Goal: Information Seeking & Learning: Check status

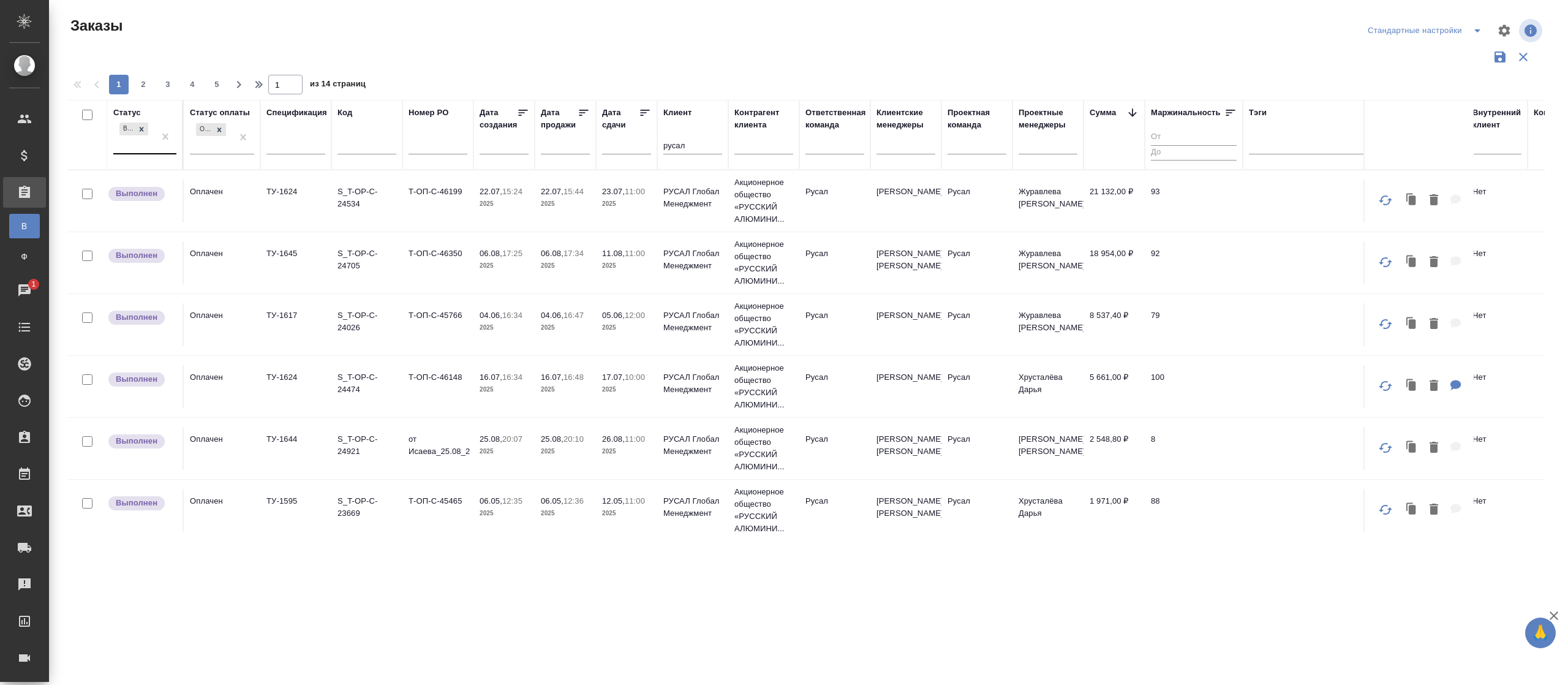
click at [134, 148] on div "Выполнен" at bounding box center [133, 136] width 41 height 33
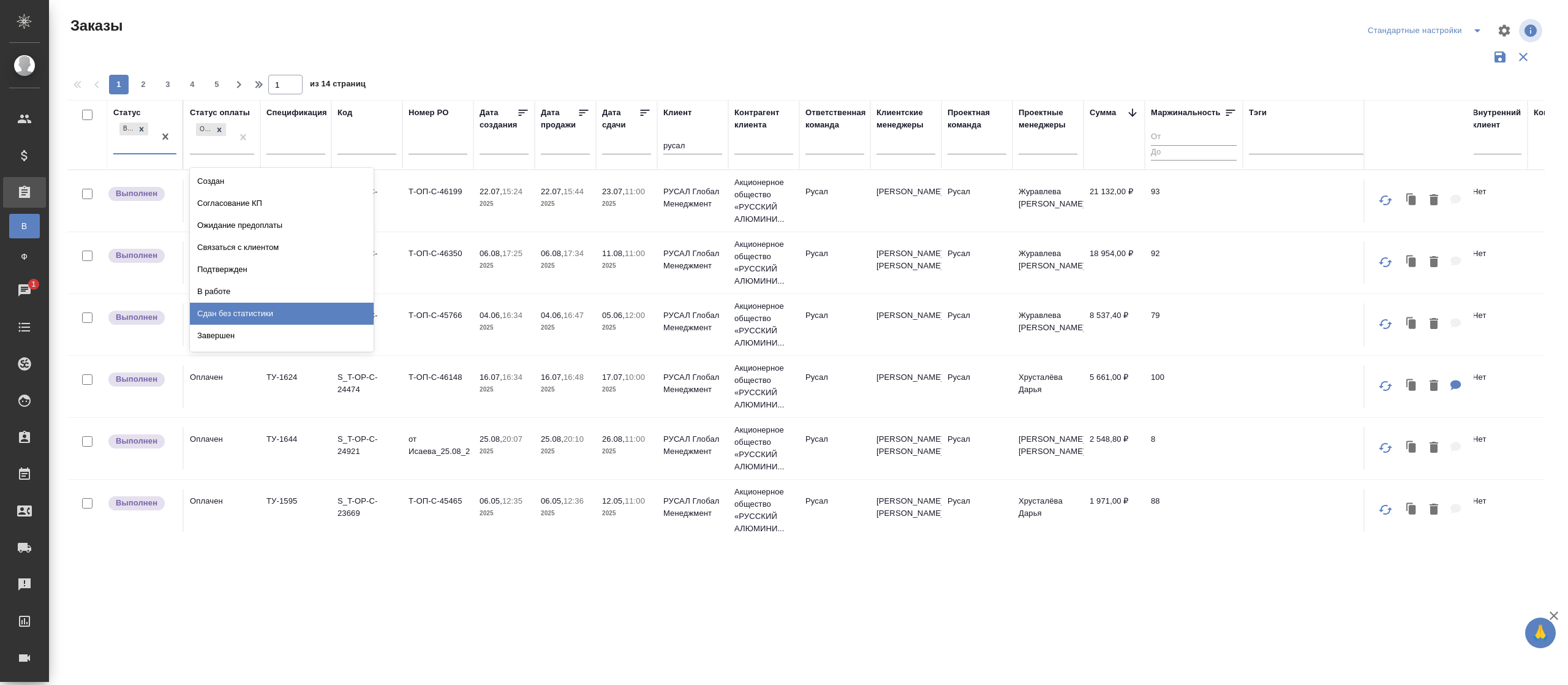
click at [220, 318] on div "Сдан без статистики" at bounding box center [281, 313] width 184 height 22
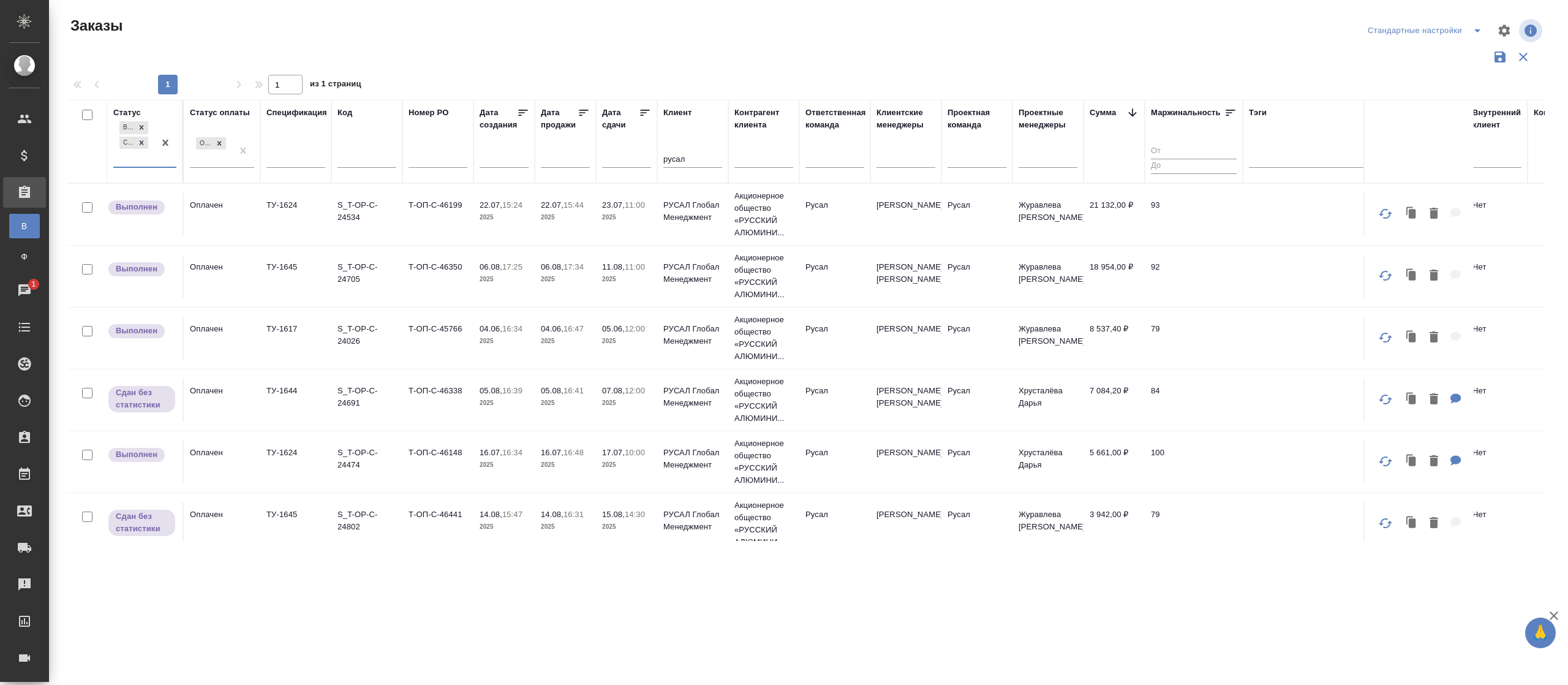
scroll to position [220, 0]
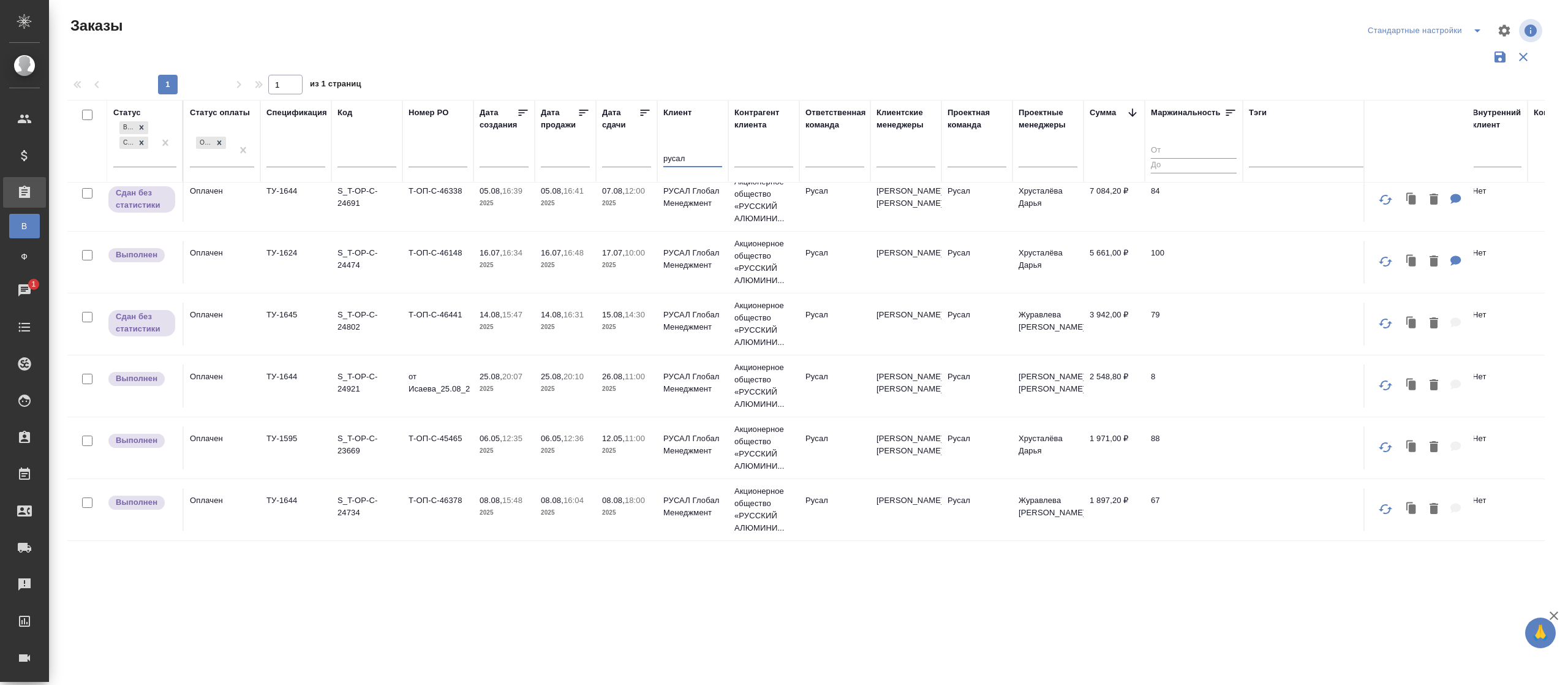
drag, startPoint x: 696, startPoint y: 161, endPoint x: 551, endPoint y: 158, distance: 145.0
click at [565, 158] on tr "Статус Выполнен Сдан без статистики Статус оплаты Оплачен Спецификация Код Номе…" at bounding box center [961, 141] width 1789 height 83
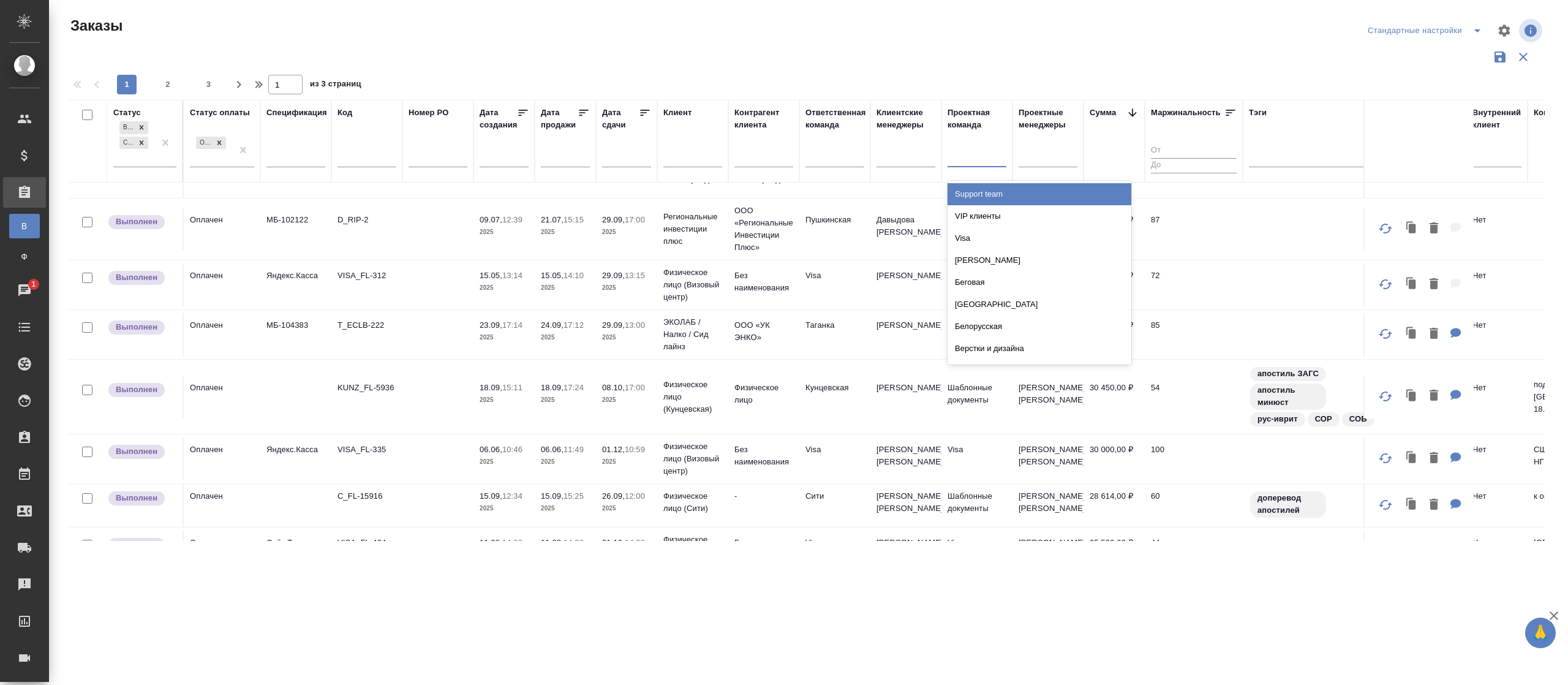
click at [965, 159] on div at bounding box center [977, 155] width 59 height 18
click at [962, 211] on div "VIP клиенты" at bounding box center [1039, 216] width 184 height 22
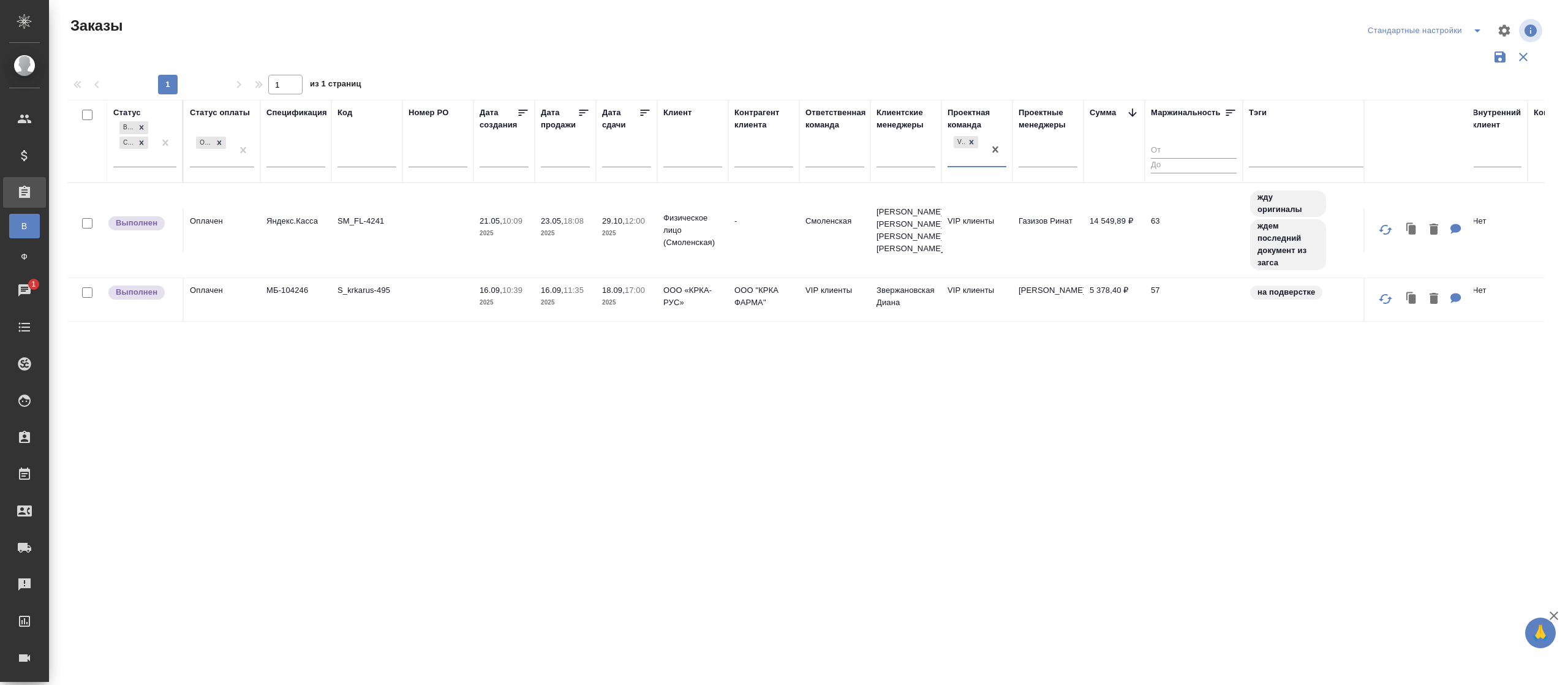
scroll to position [0, 0]
click at [975, 139] on icon at bounding box center [971, 142] width 9 height 9
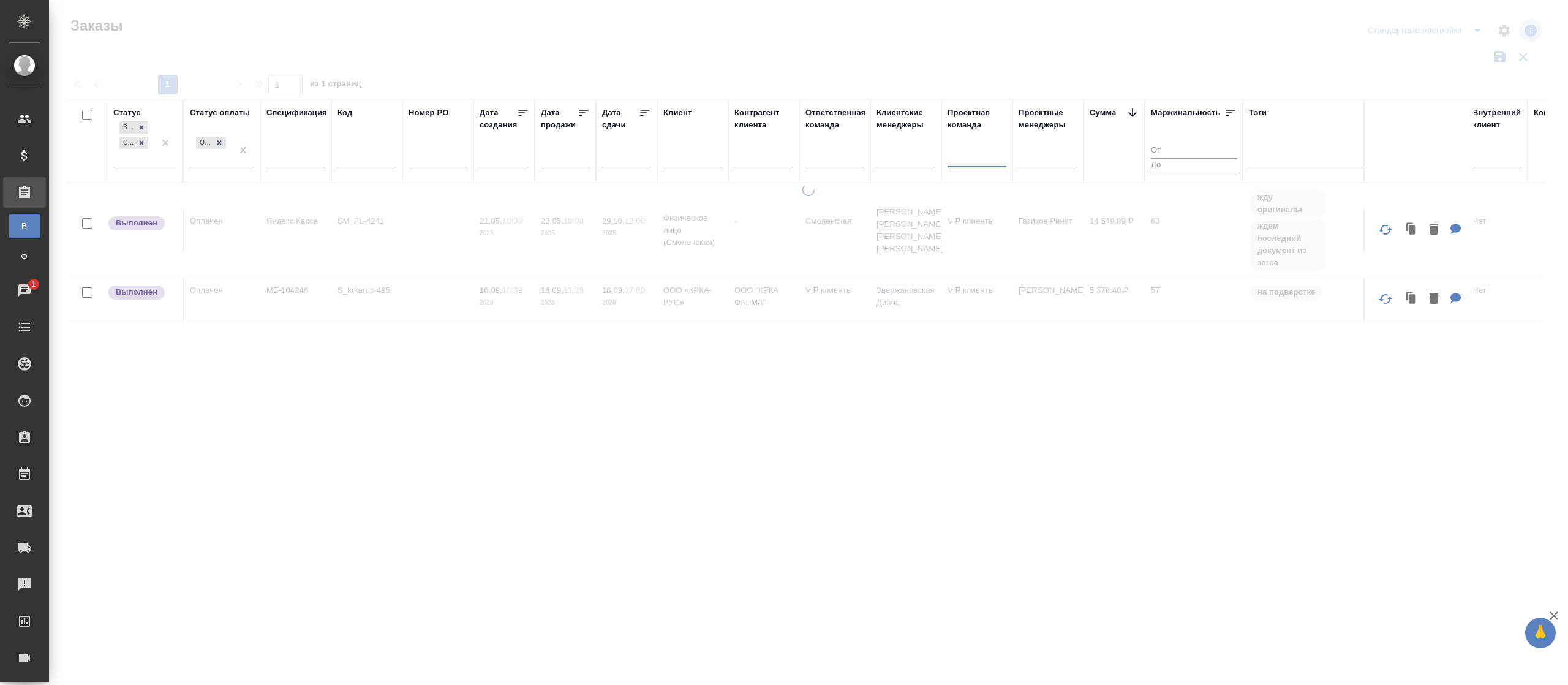
click at [968, 149] on div at bounding box center [977, 155] width 59 height 18
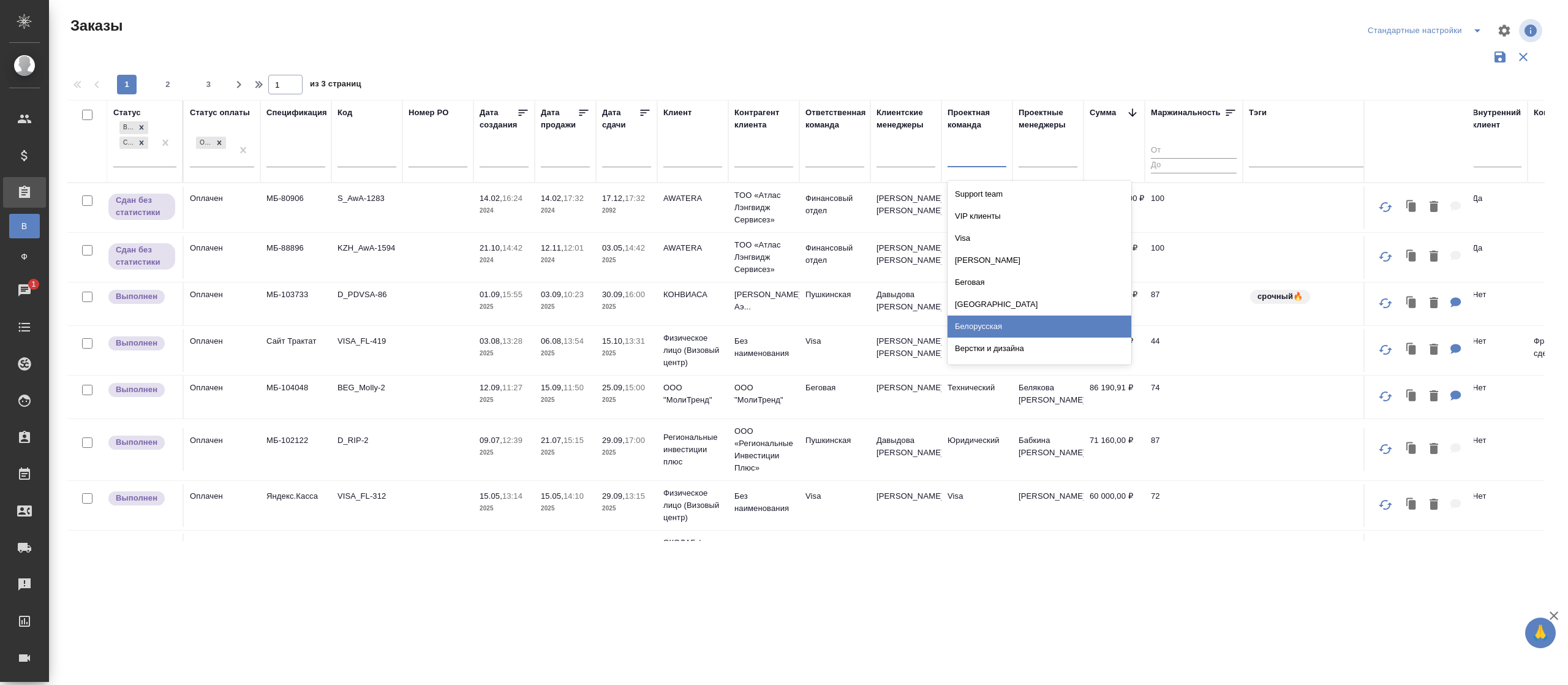
scroll to position [703, 0]
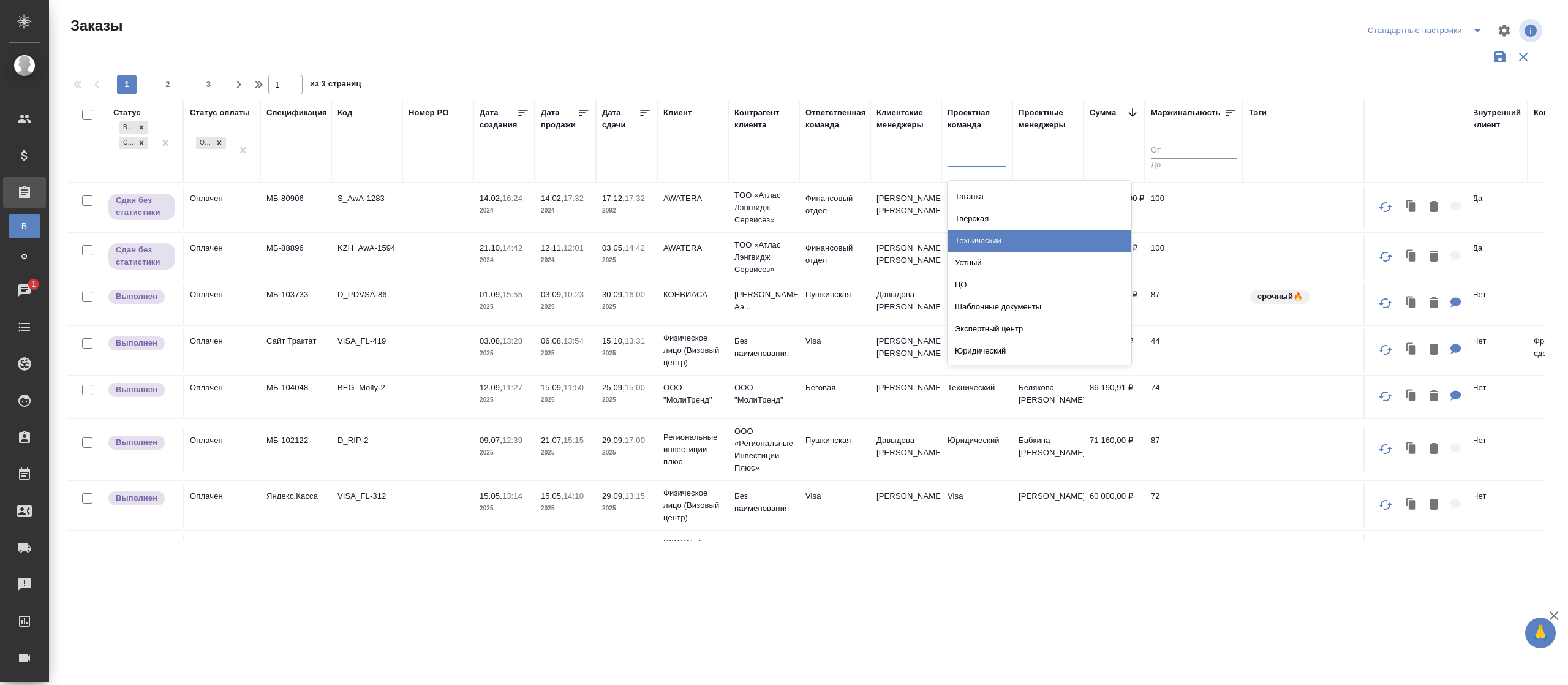
click at [1003, 244] on div "Технический" at bounding box center [1039, 240] width 184 height 22
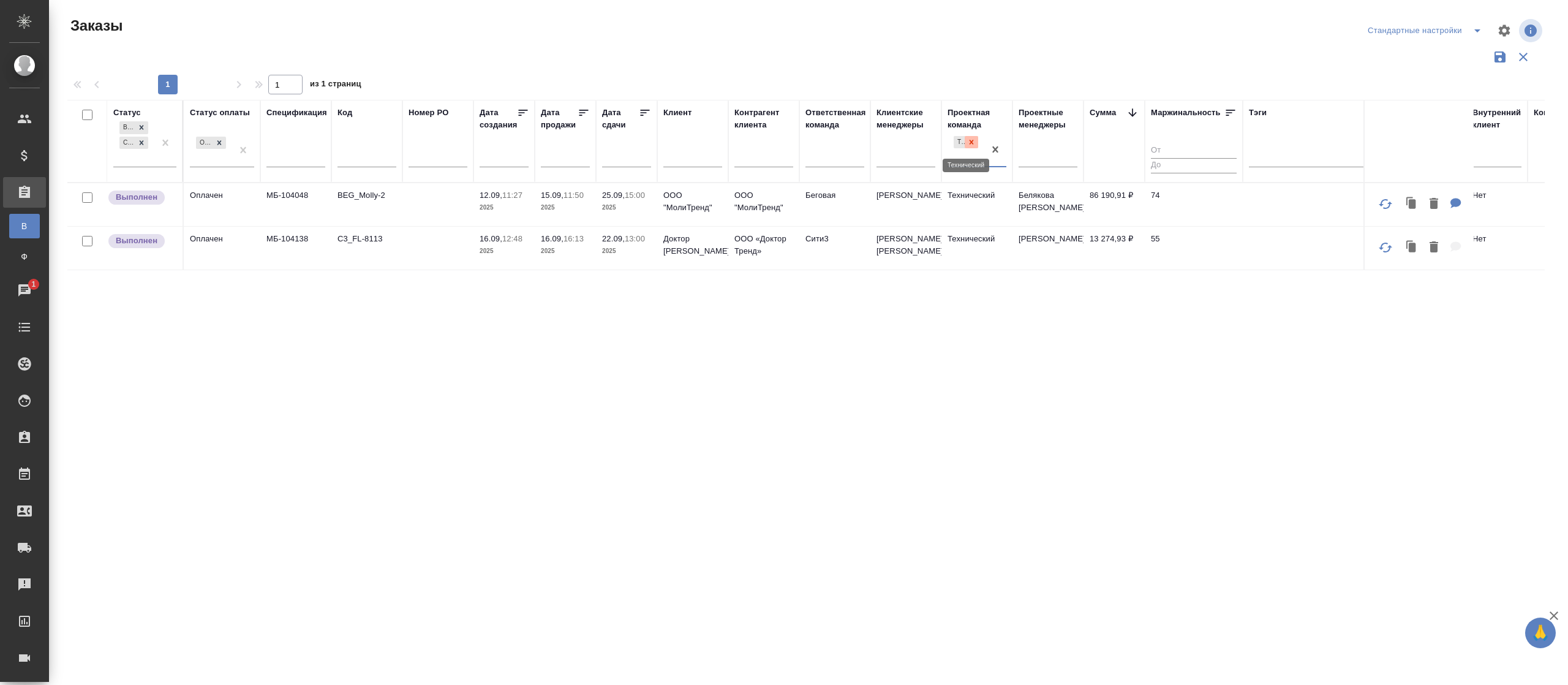
click at [968, 138] on div at bounding box center [971, 143] width 13 height 13
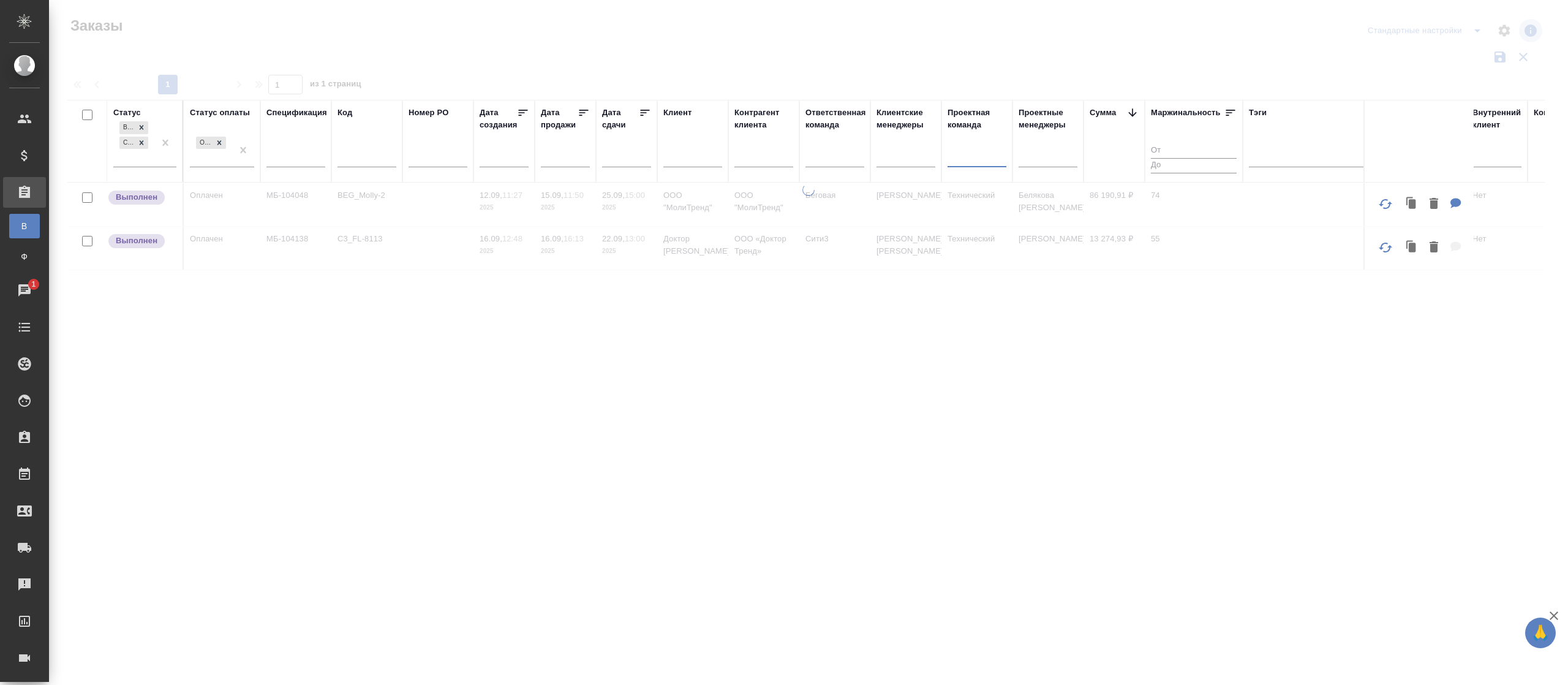
click at [966, 156] on div at bounding box center [977, 155] width 59 height 18
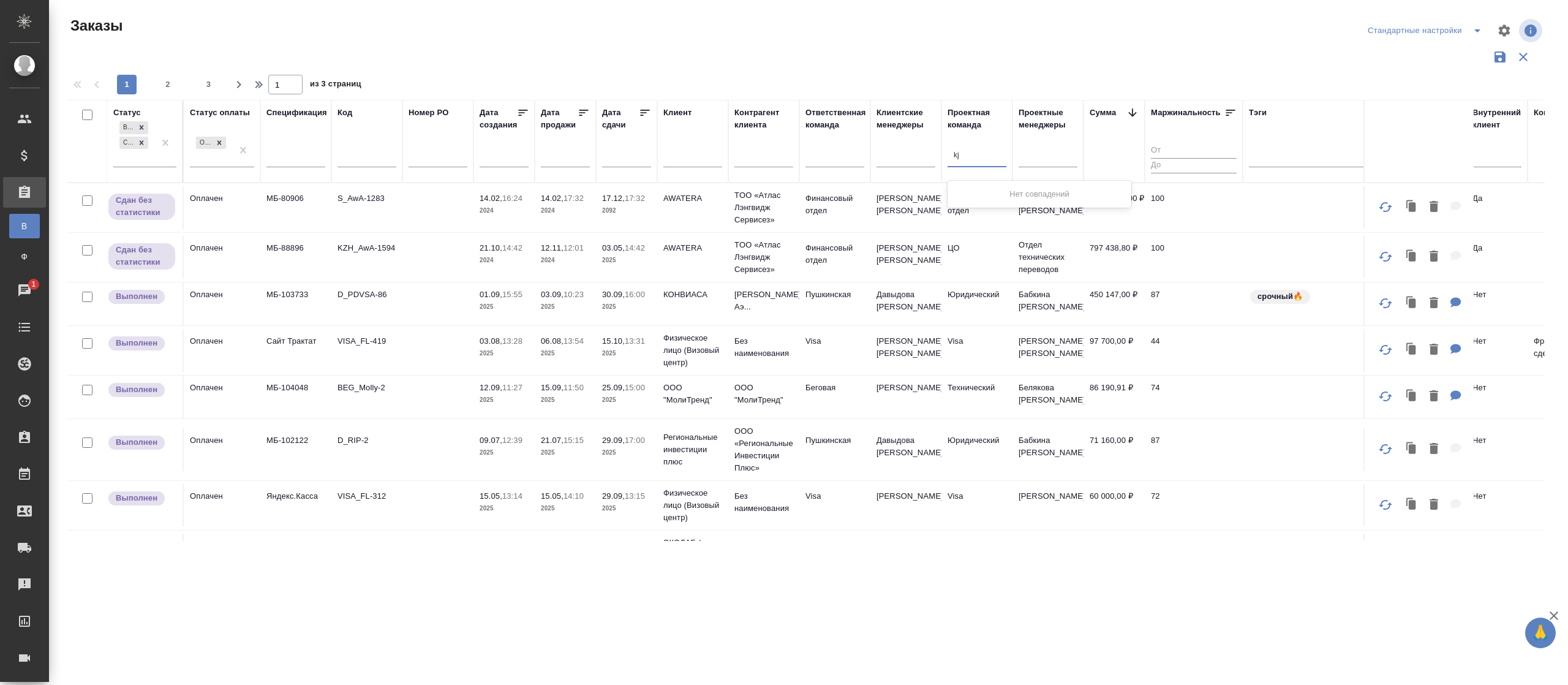
type input "kjr"
drag, startPoint x: 985, startPoint y: 146, endPoint x: 919, endPoint y: 154, distance: 66.5
click at [919, 154] on tr "Статус Выполнен Сдан без статистики Статус оплаты Оплачен Спецификация Код Номе…" at bounding box center [961, 141] width 1789 height 83
type input "kjr"
drag, startPoint x: 981, startPoint y: 159, endPoint x: 909, endPoint y: 162, distance: 72.1
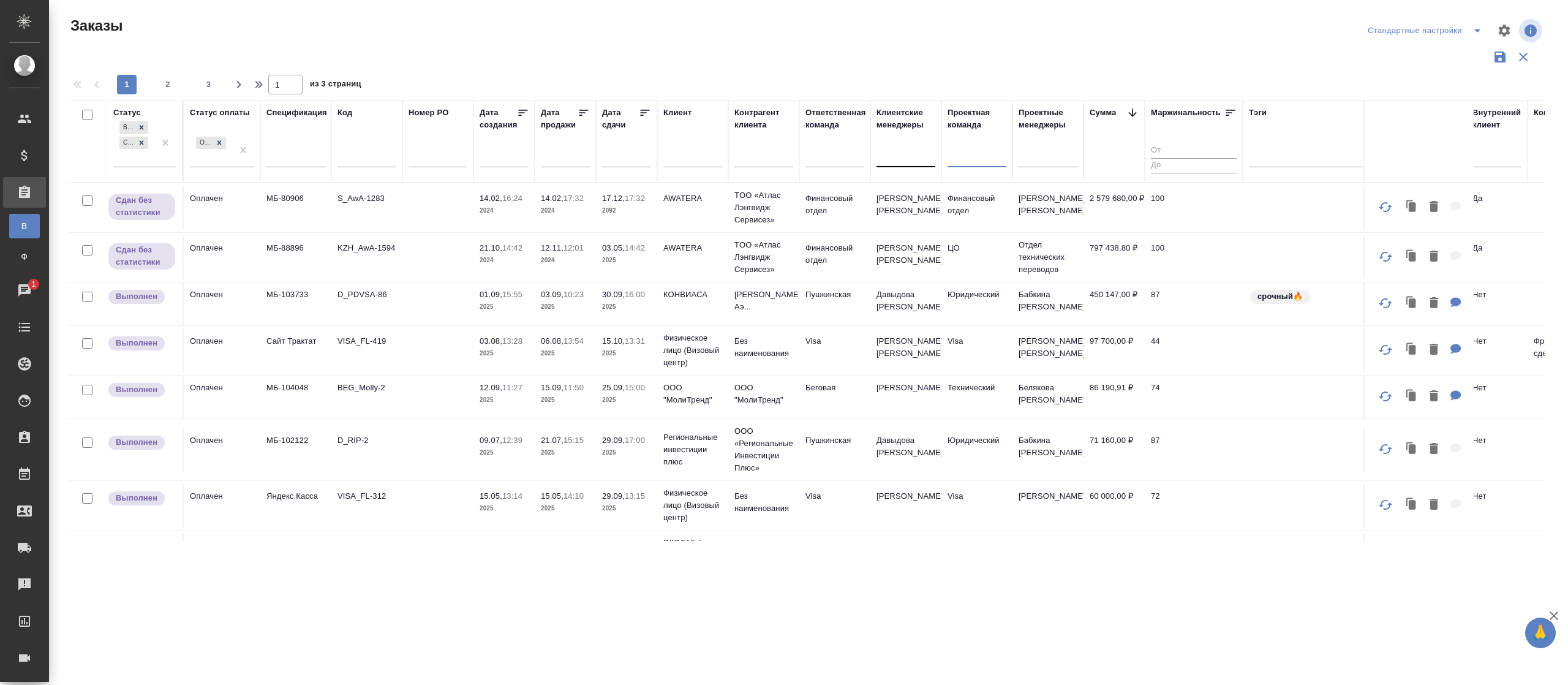
click at [909, 162] on tr "Статус Выполнен Сдан без статистики Статус оплаты Оплачен Спецификация Код Номе…" at bounding box center [961, 141] width 1789 height 83
type input "k"
type input "лок"
click at [981, 215] on div "Локализация" at bounding box center [1039, 216] width 184 height 22
click at [816, 156] on div at bounding box center [835, 155] width 59 height 18
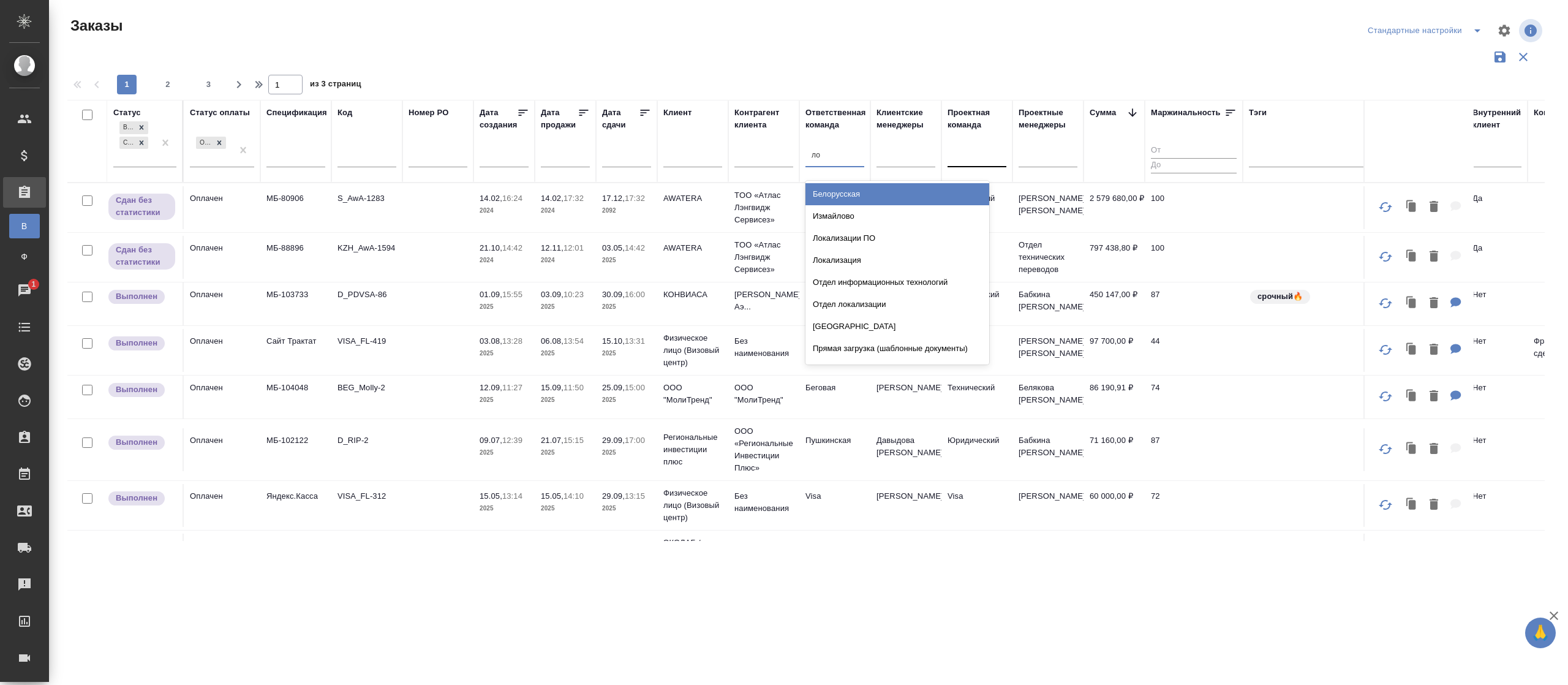
type input "лок"
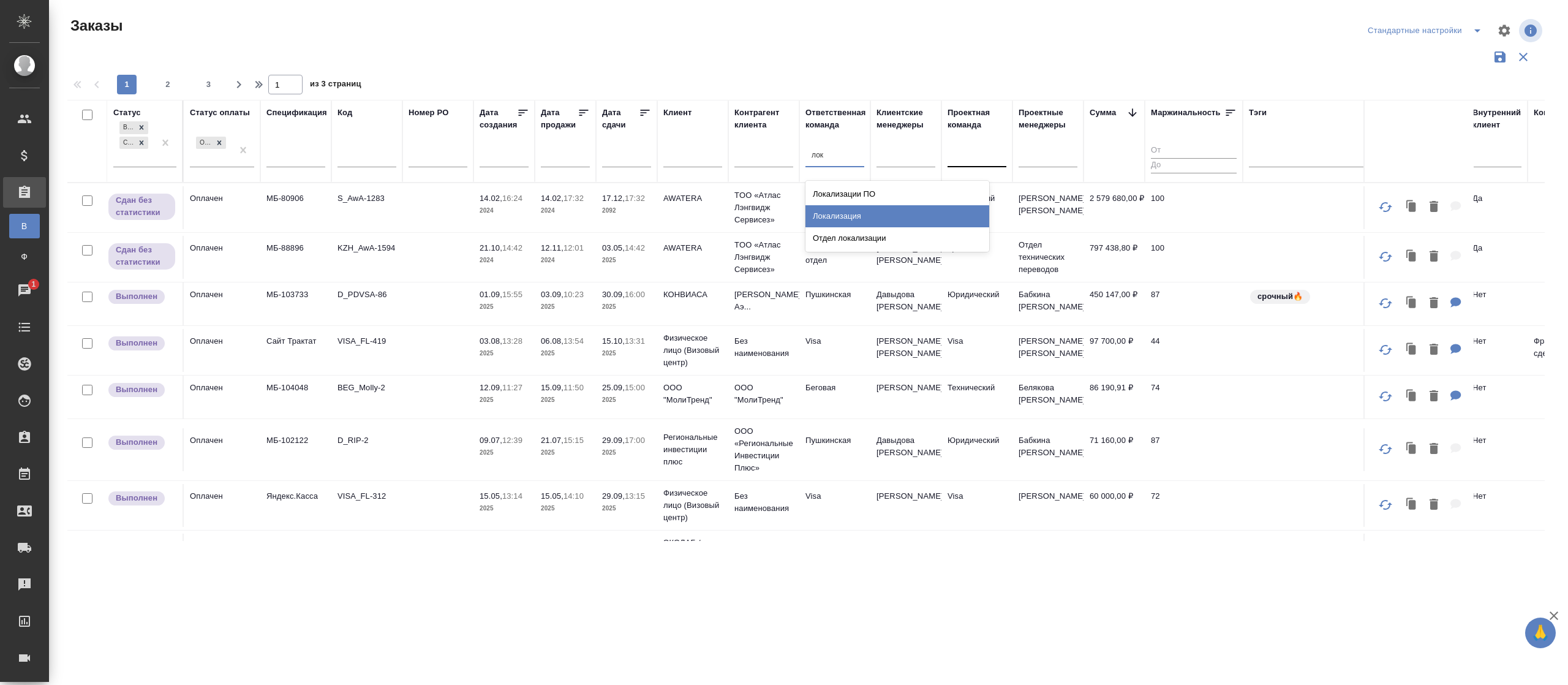
click at [854, 208] on div "Локализация" at bounding box center [897, 216] width 184 height 22
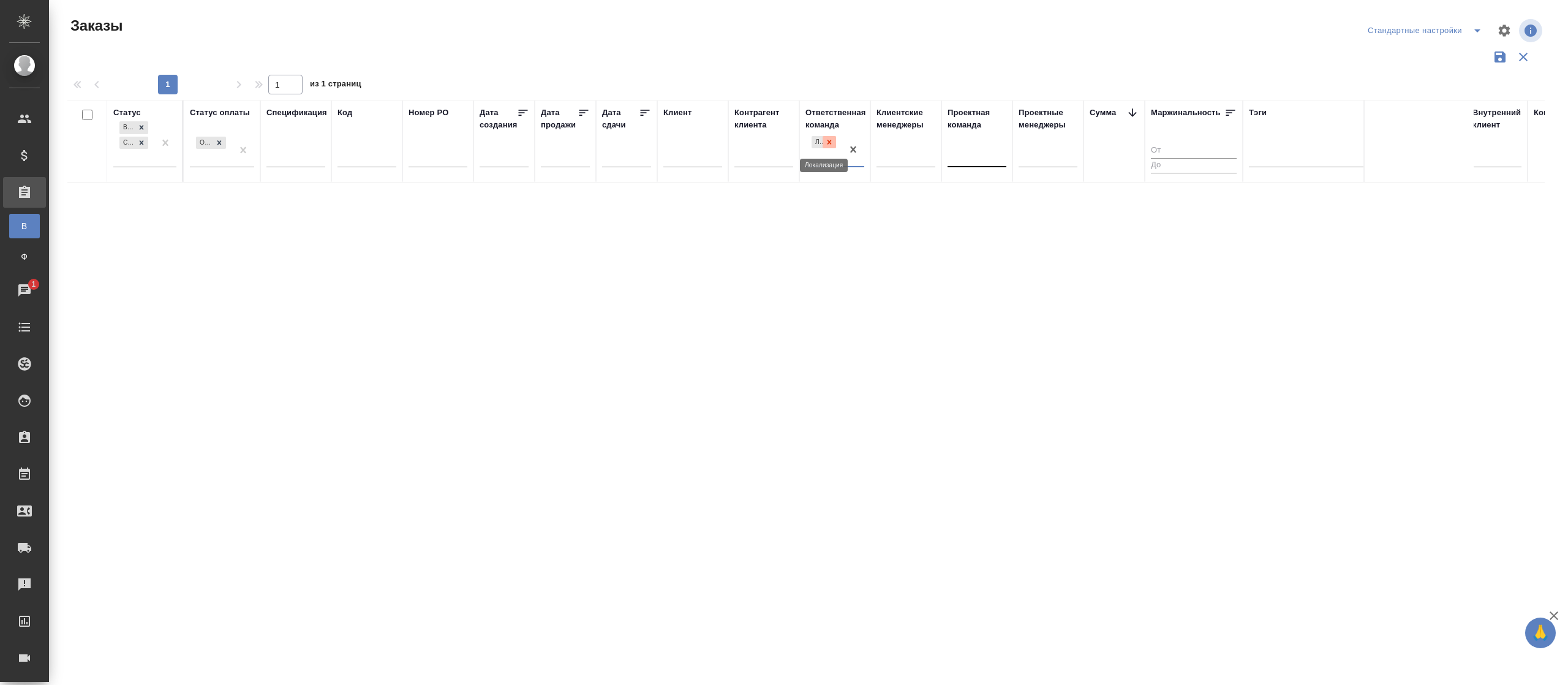
click at [832, 144] on icon at bounding box center [830, 142] width 9 height 9
click at [826, 151] on div at bounding box center [835, 155] width 59 height 18
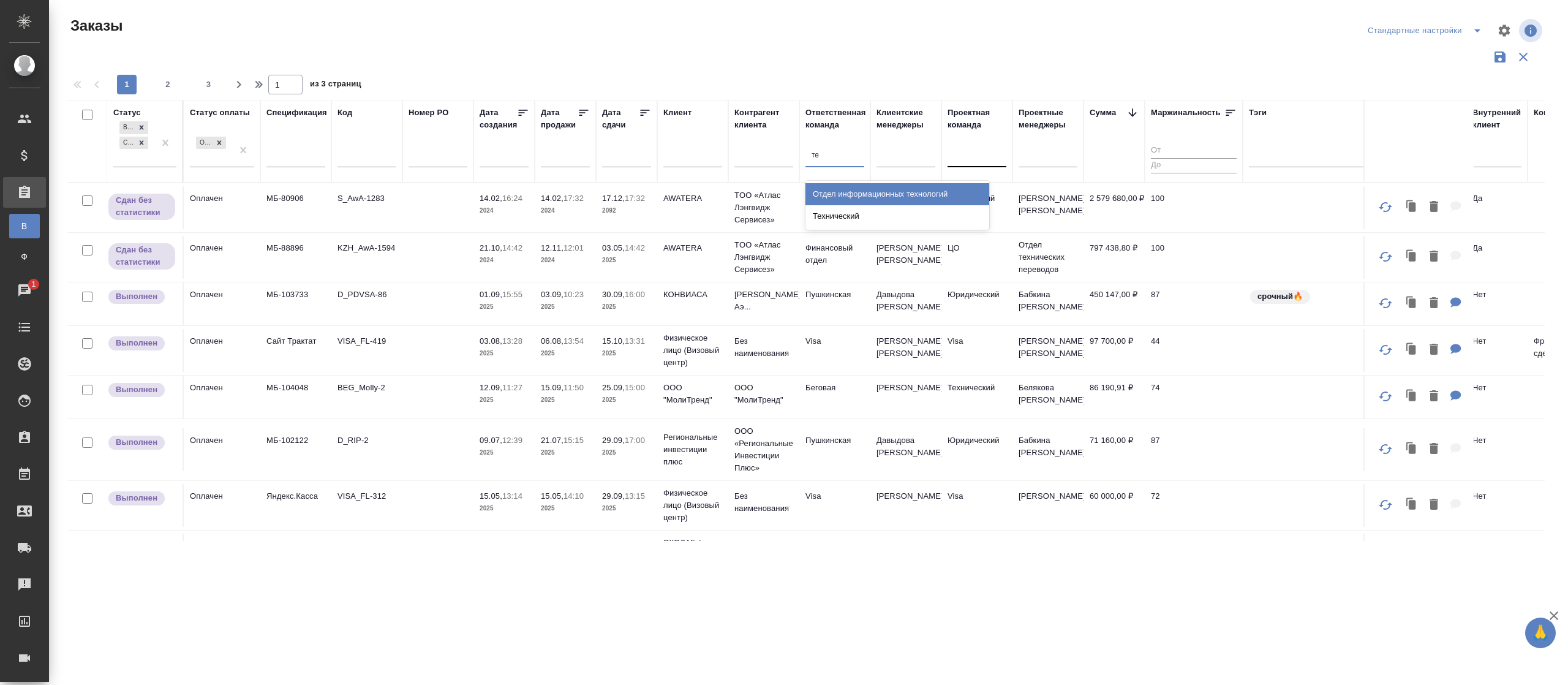
type input "тех"
click at [834, 212] on div "Технический" at bounding box center [897, 216] width 184 height 22
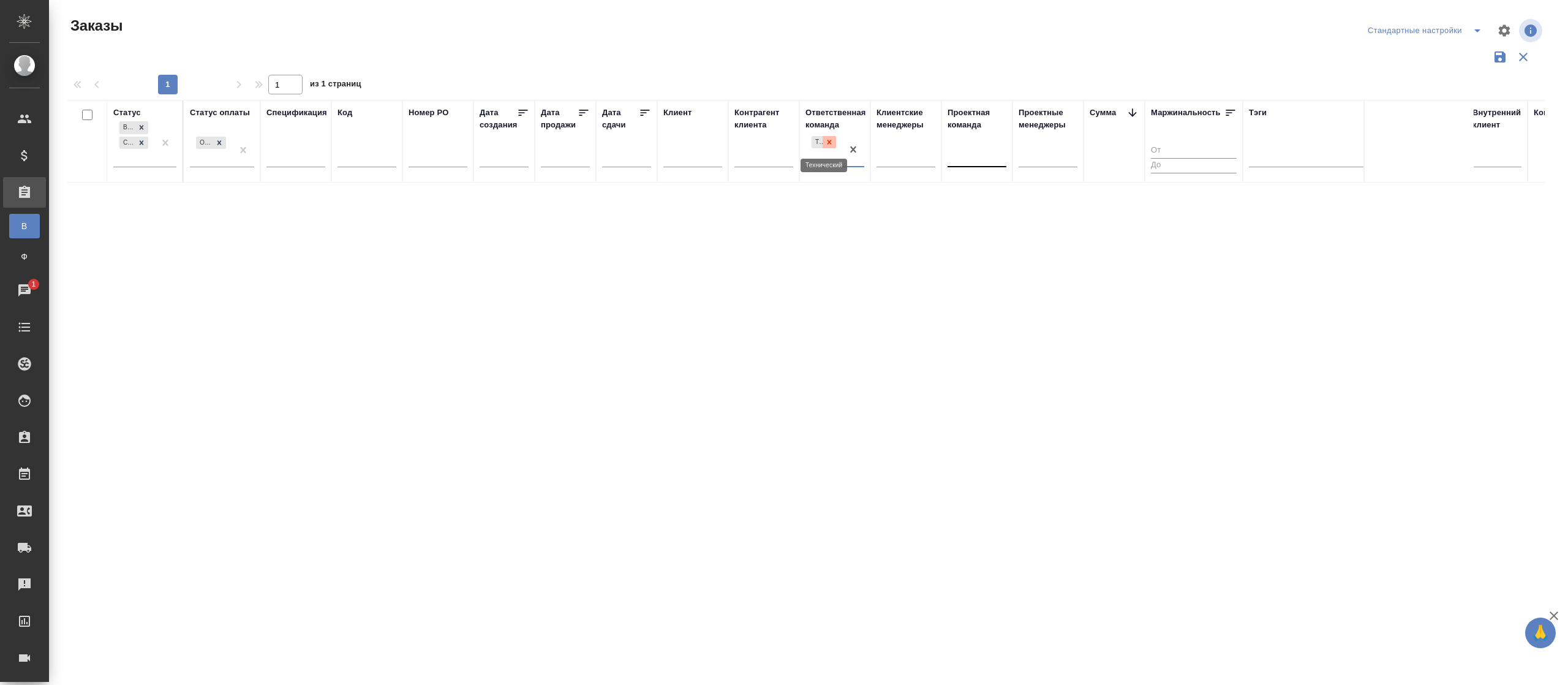
click at [832, 142] on icon at bounding box center [830, 142] width 9 height 9
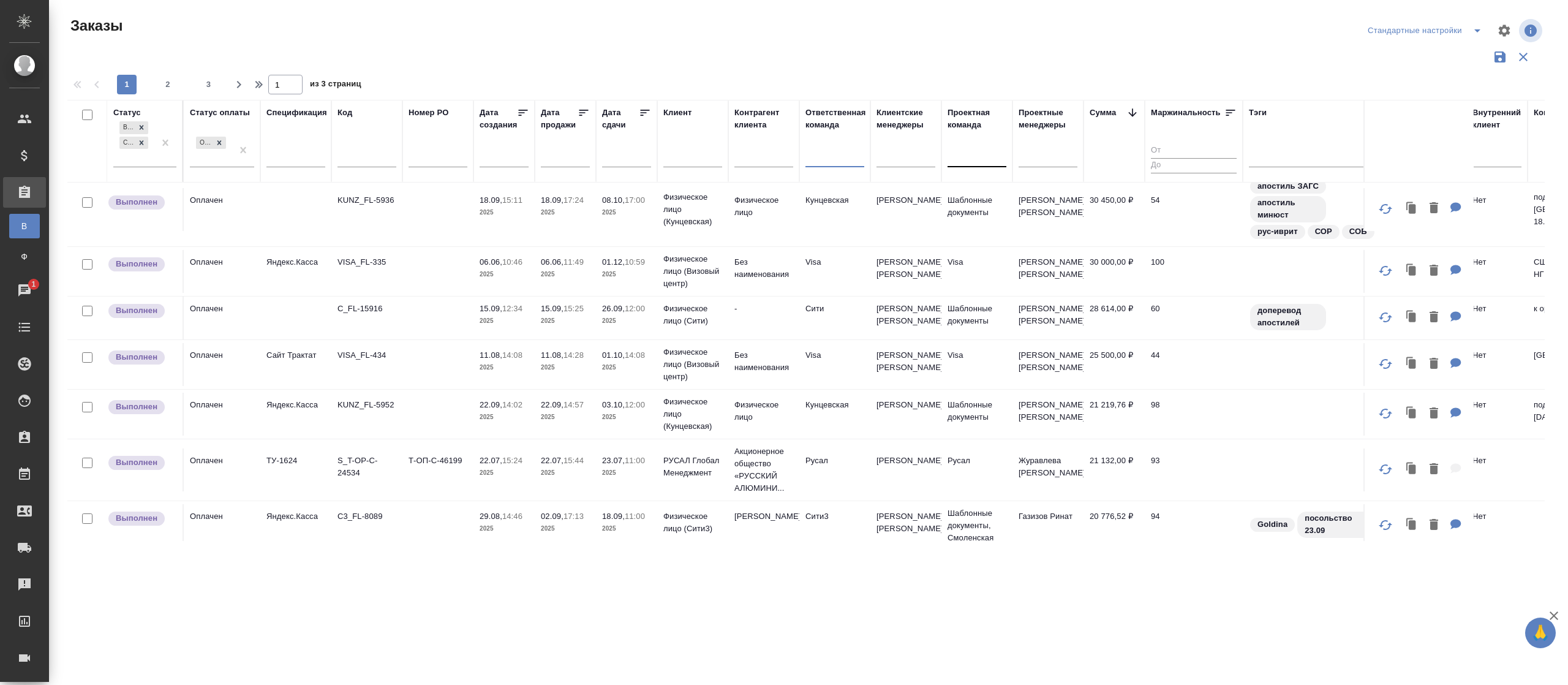
scroll to position [0, 0]
